Goal: Transaction & Acquisition: Purchase product/service

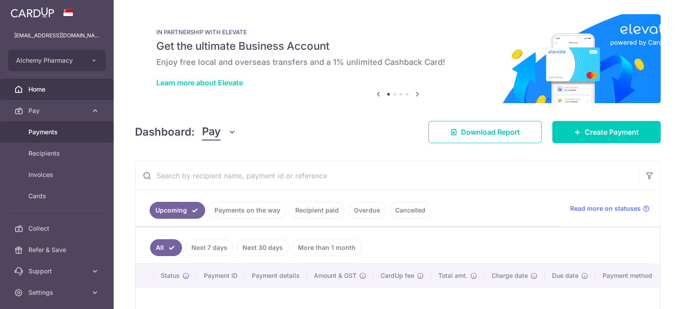
click at [48, 135] on span "Payments" at bounding box center [57, 132] width 59 height 9
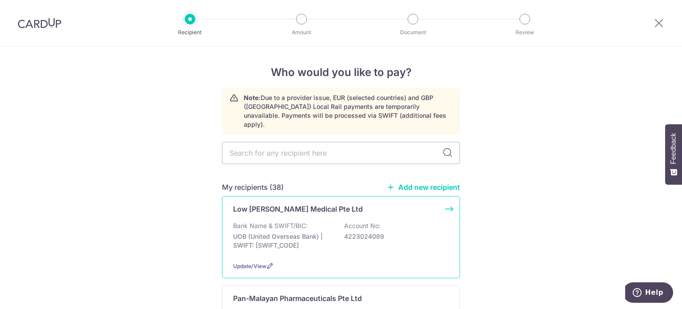
click at [278, 221] on p "Bank Name & SWIFT/BIC:" at bounding box center [270, 225] width 75 height 9
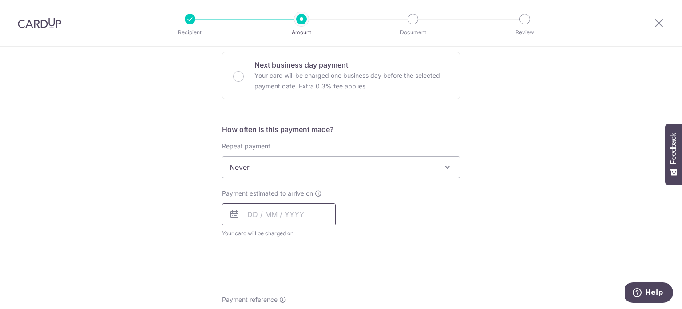
click at [267, 212] on input "text" at bounding box center [279, 214] width 114 height 22
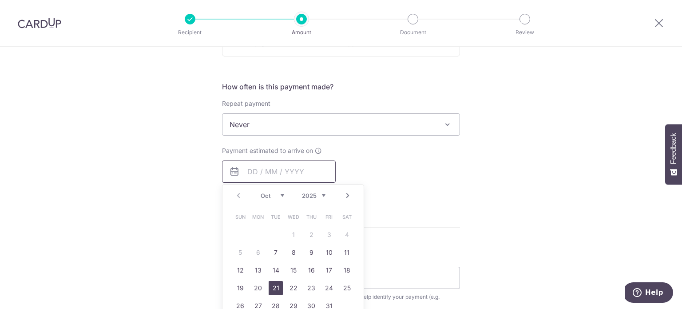
scroll to position [311, 0]
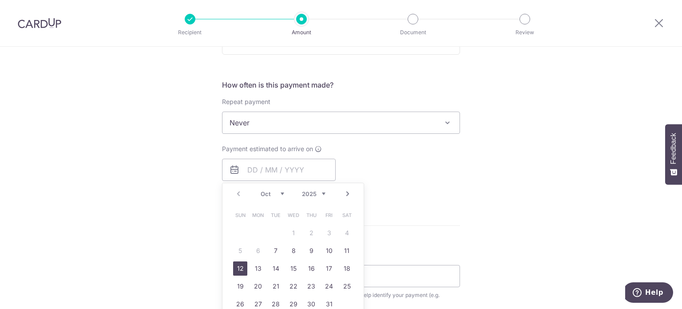
click at [236, 269] on link "12" at bounding box center [240, 268] width 14 height 14
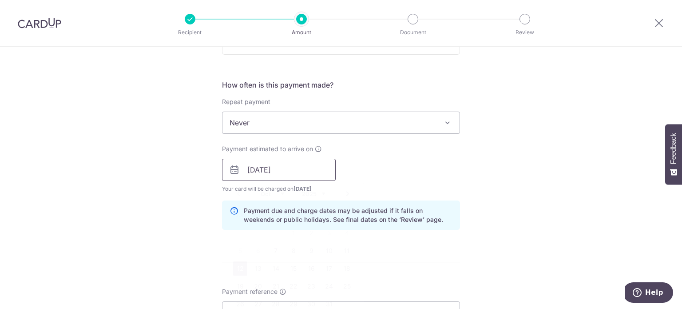
click at [276, 175] on input "12/10/2025" at bounding box center [279, 170] width 114 height 22
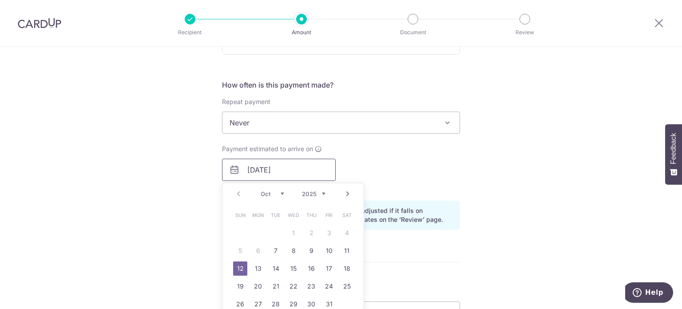
scroll to position [400, 0]
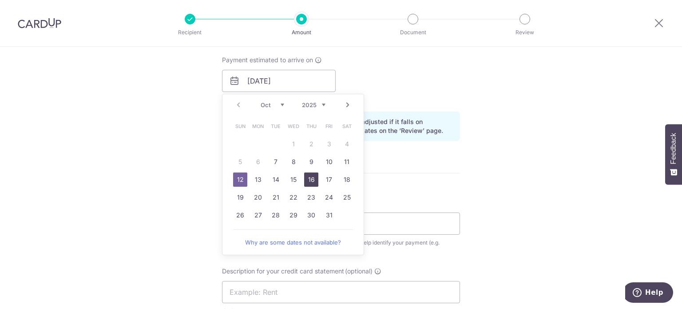
click at [308, 180] on link "16" at bounding box center [311, 179] width 14 height 14
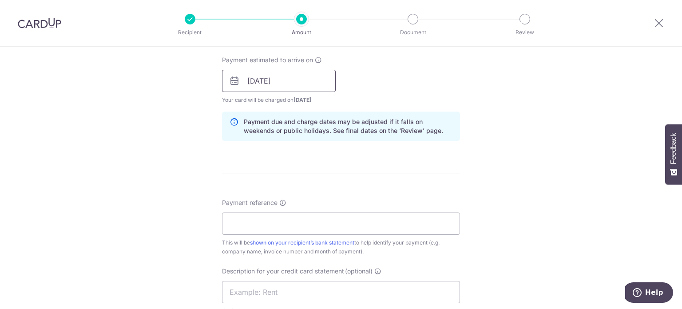
drag, startPoint x: 232, startPoint y: 80, endPoint x: 227, endPoint y: 88, distance: 9.0
click at [231, 81] on icon at bounding box center [234, 81] width 11 height 11
click at [233, 78] on icon at bounding box center [234, 81] width 11 height 11
click at [268, 84] on input "16/10/2025" at bounding box center [279, 81] width 114 height 22
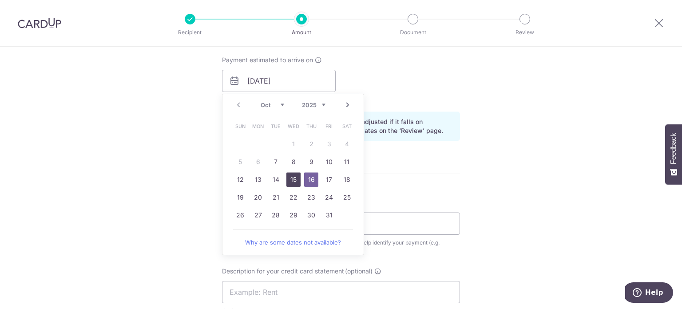
click at [294, 175] on link "15" at bounding box center [294, 179] width 14 height 14
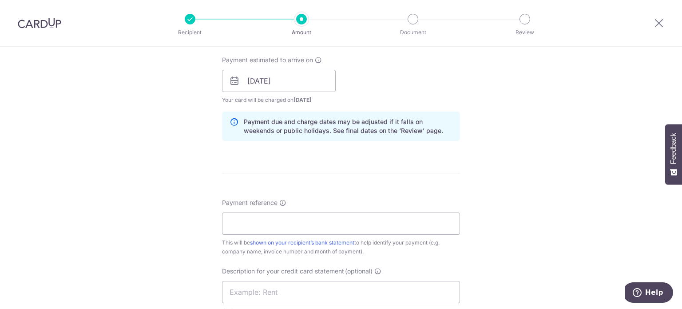
click at [232, 81] on icon at bounding box center [234, 81] width 11 height 11
click at [258, 82] on input "15/10/2025" at bounding box center [279, 81] width 114 height 22
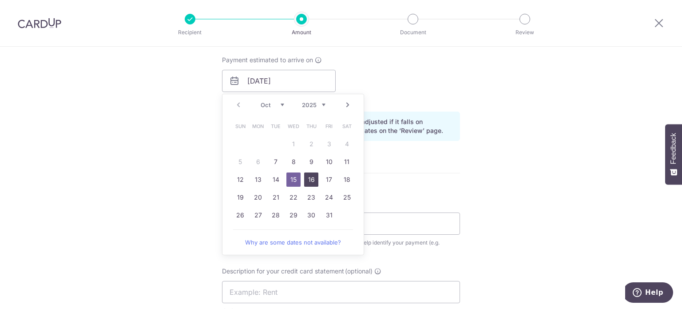
click at [311, 181] on link "16" at bounding box center [311, 179] width 14 height 14
type input "16/10/2025"
